Goal: Transaction & Acquisition: Book appointment/travel/reservation

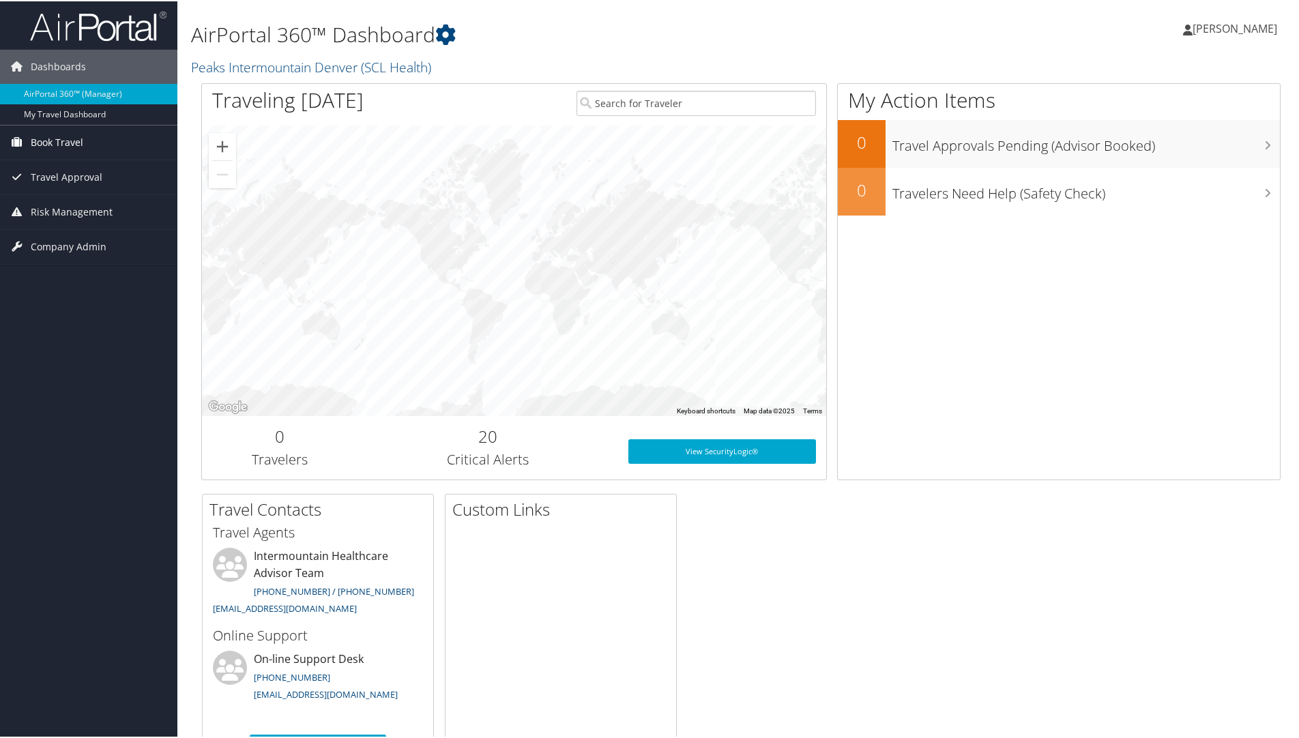
click at [64, 143] on span "Book Travel" at bounding box center [57, 141] width 53 height 34
click at [64, 187] on link "Book/Manage Online Trips" at bounding box center [88, 189] width 177 height 20
click at [33, 135] on span "Book Travel" at bounding box center [57, 141] width 53 height 34
click at [44, 189] on link "Book/Manage Online Trips" at bounding box center [88, 189] width 177 height 20
